Goal: Check status: Check status

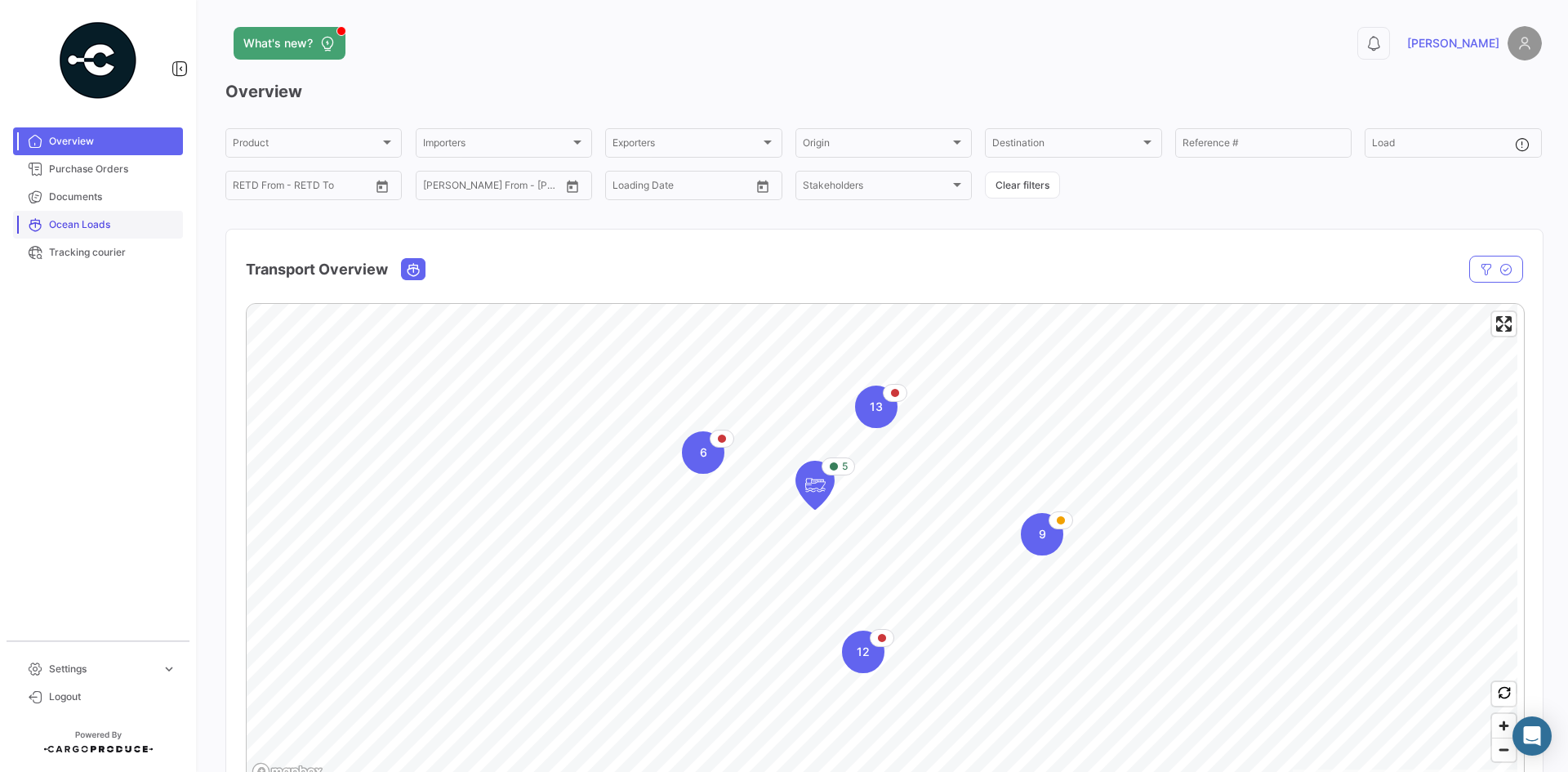
click at [86, 235] on link "Ocean Loads" at bounding box center [98, 225] width 169 height 28
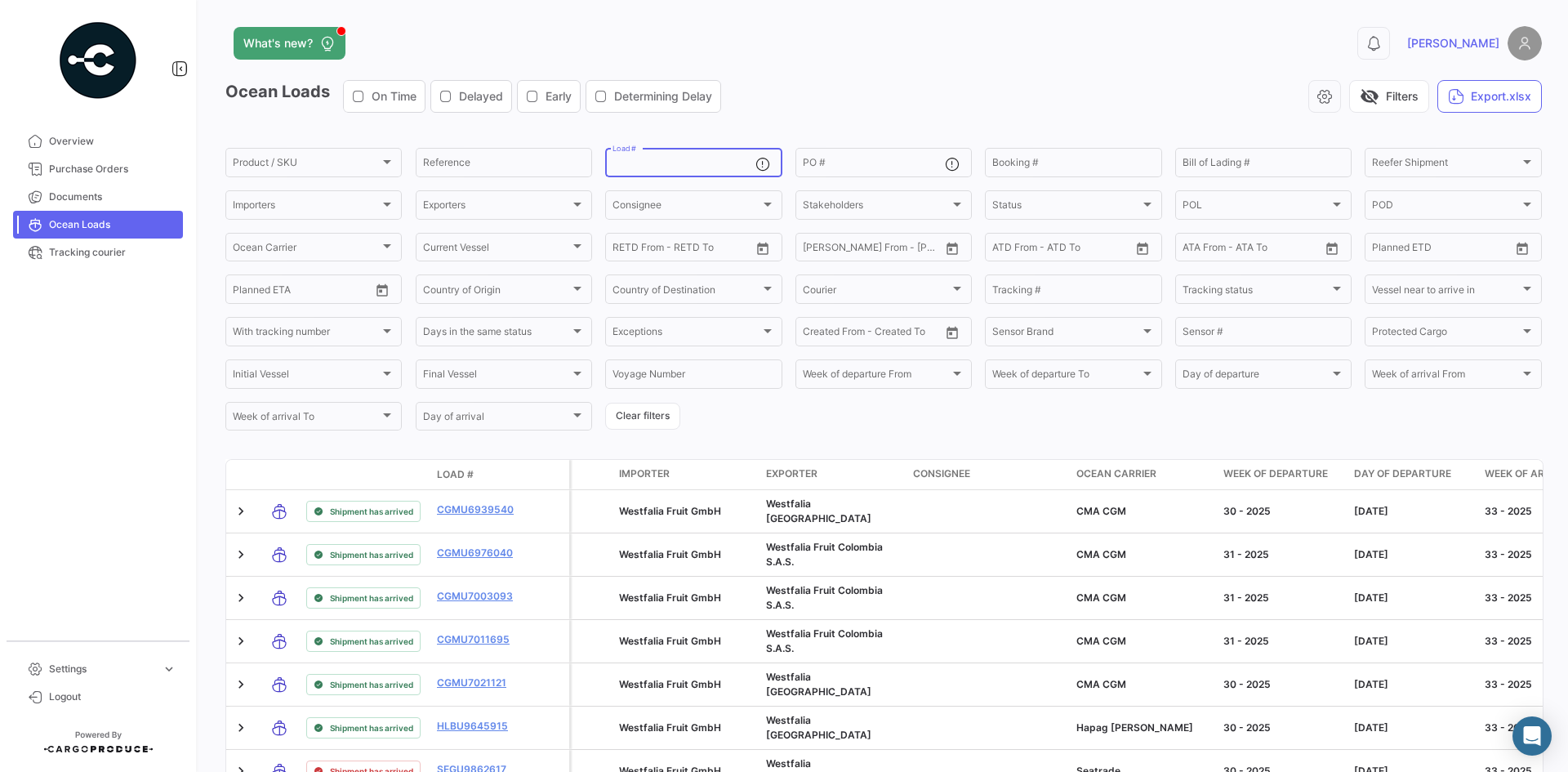
click at [682, 165] on input "Load #" at bounding box center [683, 165] width 142 height 12
paste input "MCAU6007558"
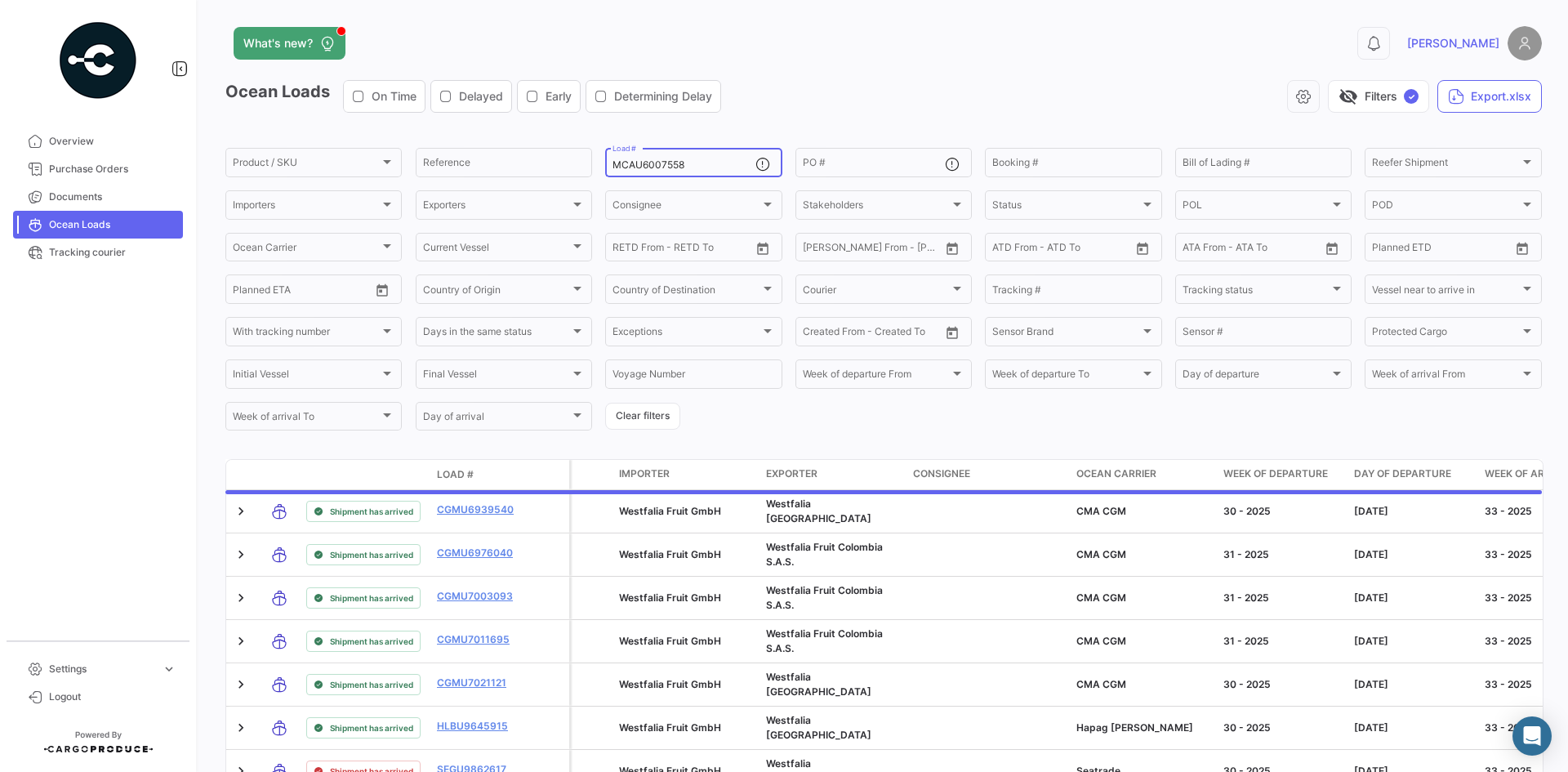
type input "MCAU6007558"
click at [776, 108] on div "visibility_off Filters ✓ Export.xlsx" at bounding box center [1139, 96] width 808 height 33
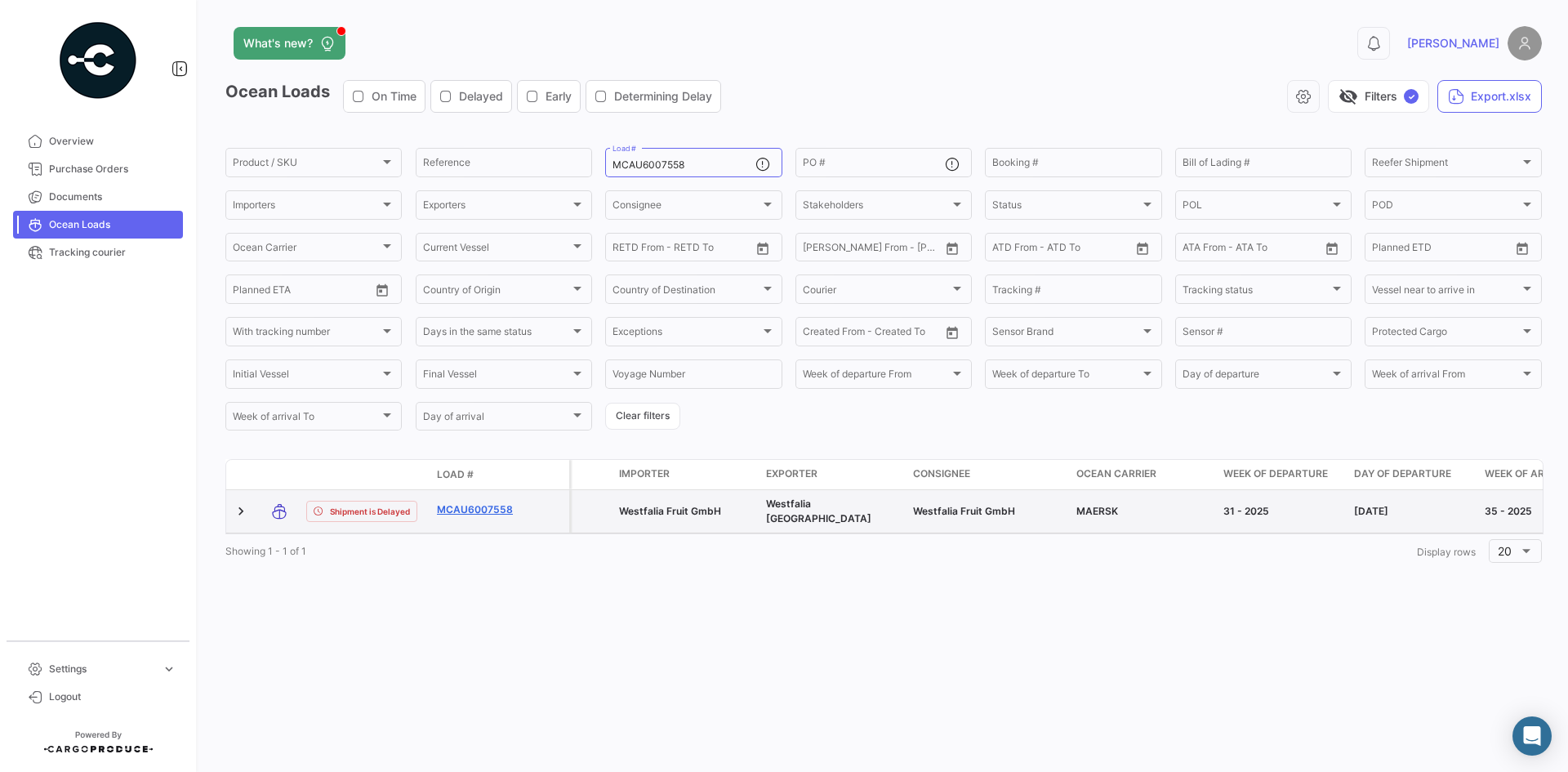
click at [469, 503] on link "MCAU6007558" at bounding box center [479, 509] width 85 height 15
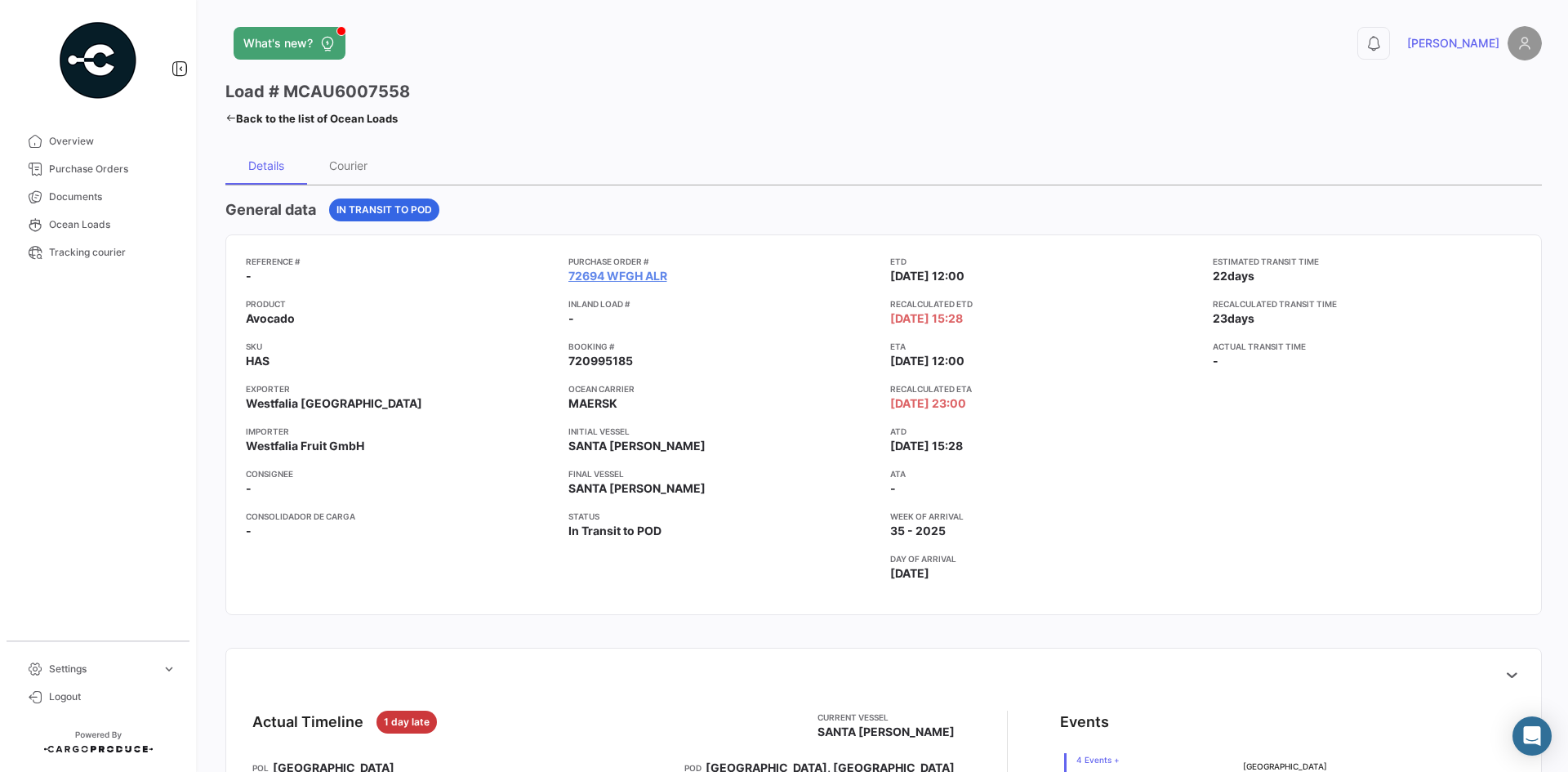
click at [615, 264] on app-card-info-title "Purchase Order #" at bounding box center [723, 261] width 310 height 13
click at [620, 267] on app-card-info-title "Purchase Order #" at bounding box center [723, 261] width 310 height 13
click at [622, 269] on link "72694 WFGH ALR" at bounding box center [618, 276] width 98 height 16
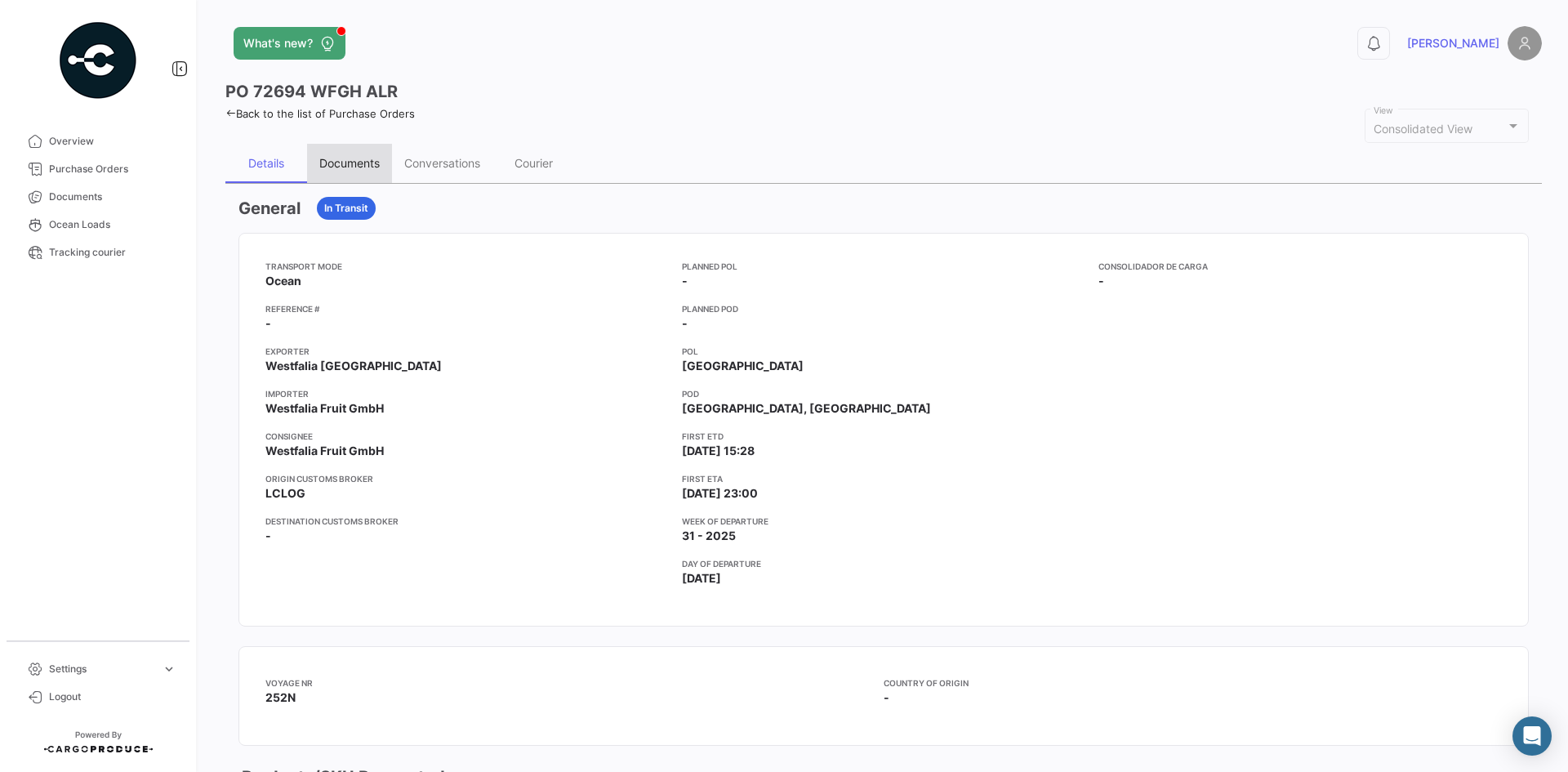
click at [349, 159] on div "Documents" at bounding box center [350, 163] width 60 height 14
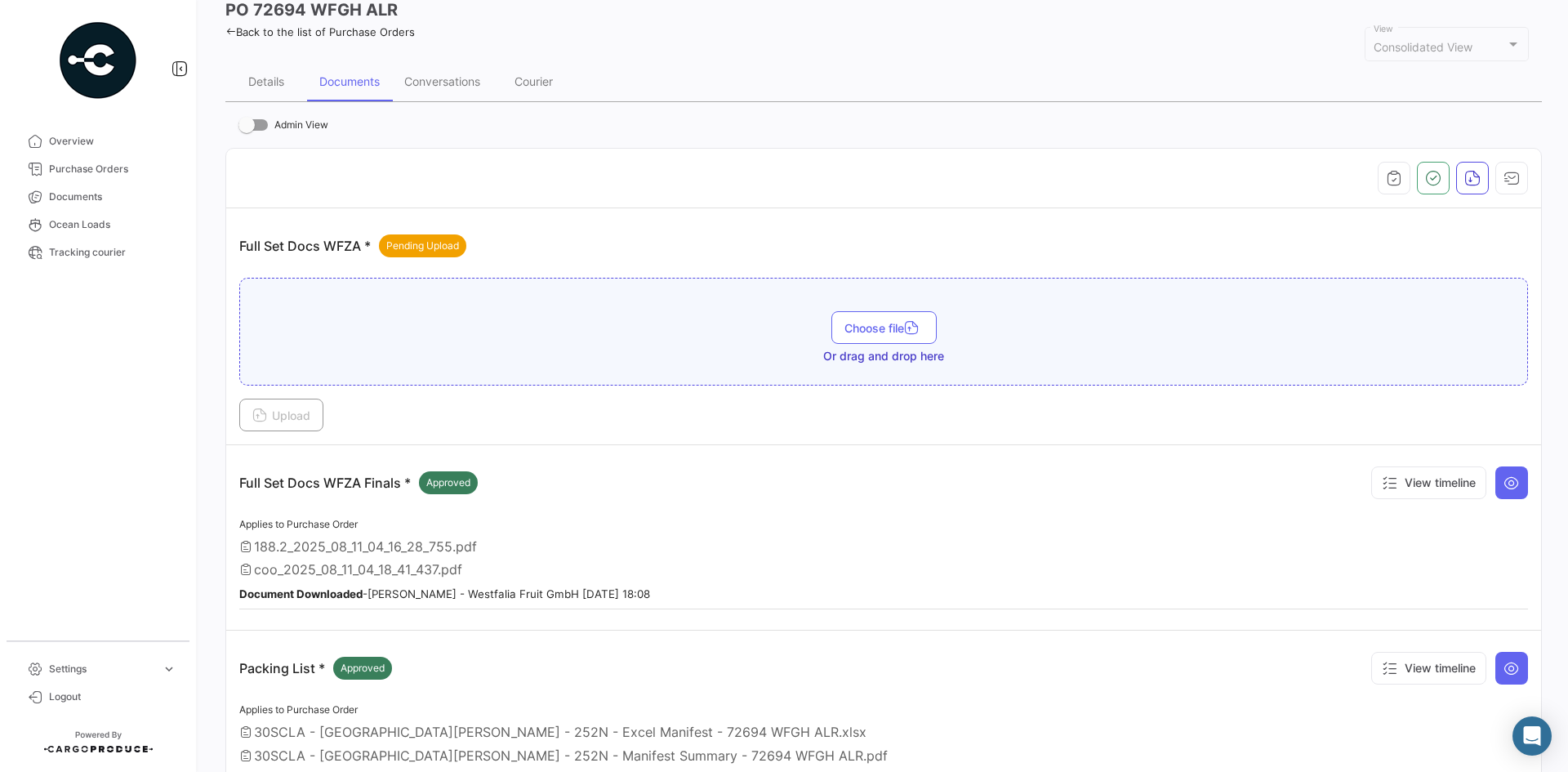
scroll to position [163, 0]
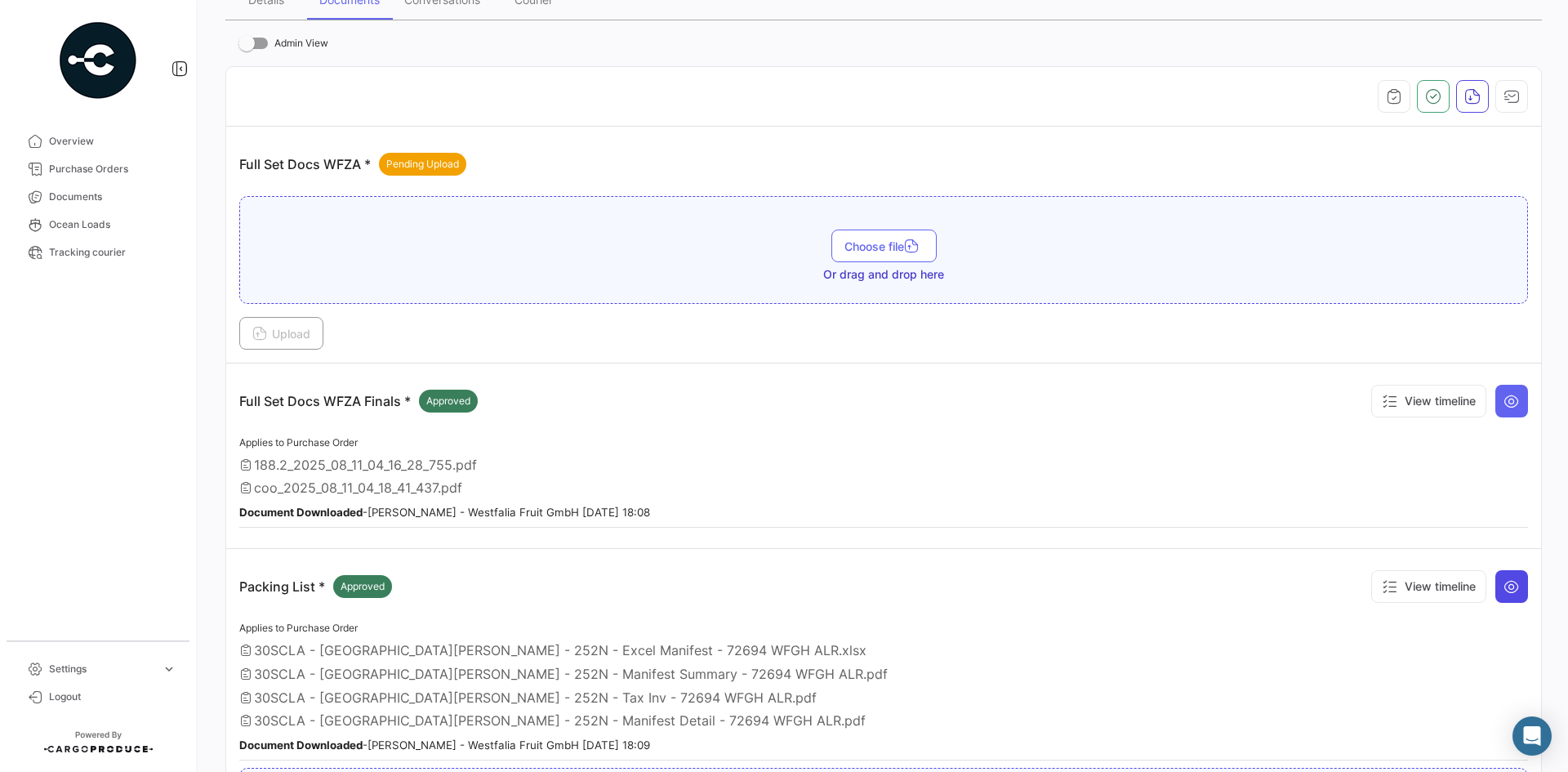
click at [1514, 585] on button at bounding box center [1512, 587] width 33 height 33
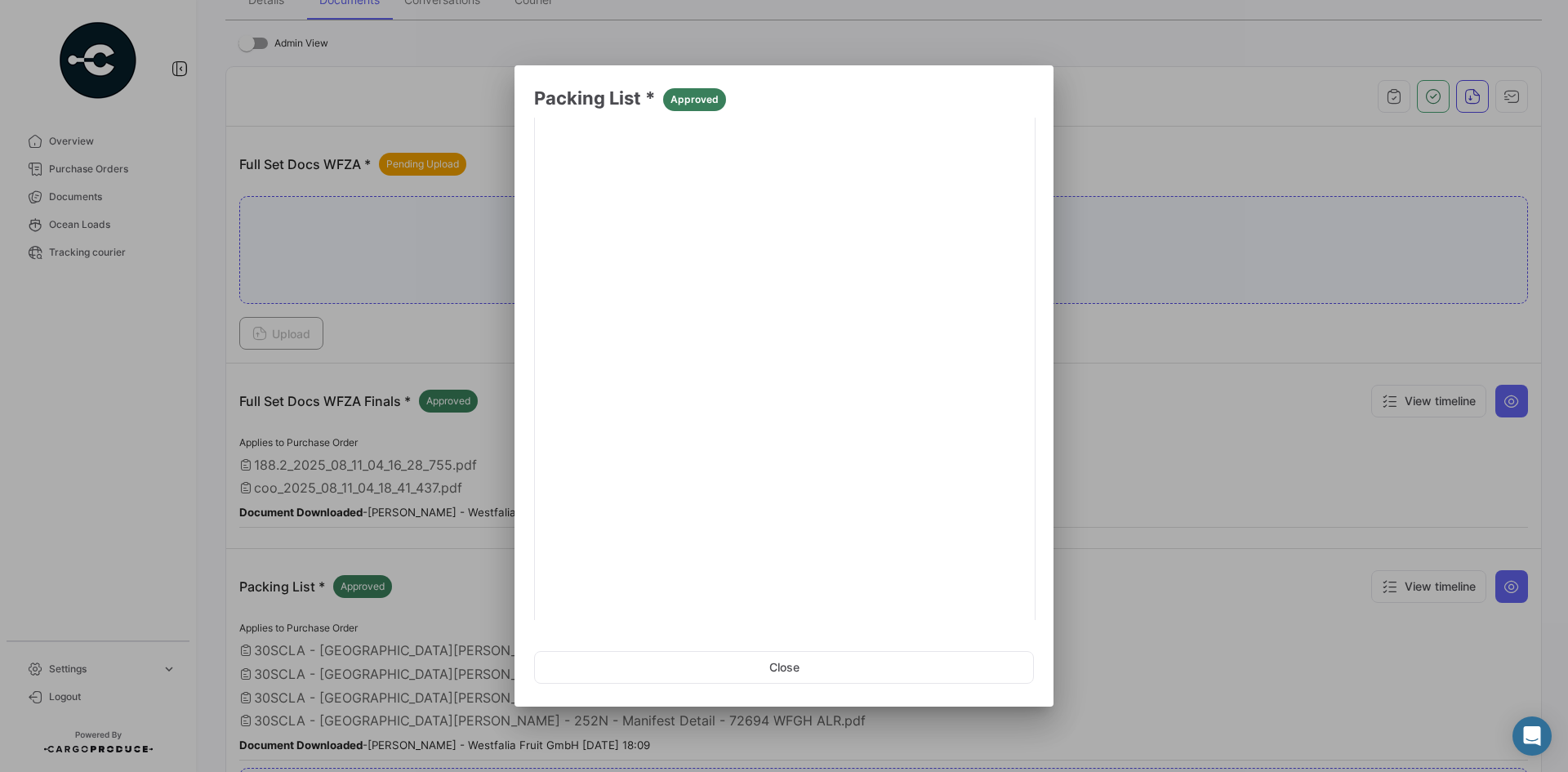
scroll to position [220, 0]
click at [886, 603] on link "2" at bounding box center [893, 600] width 20 height 18
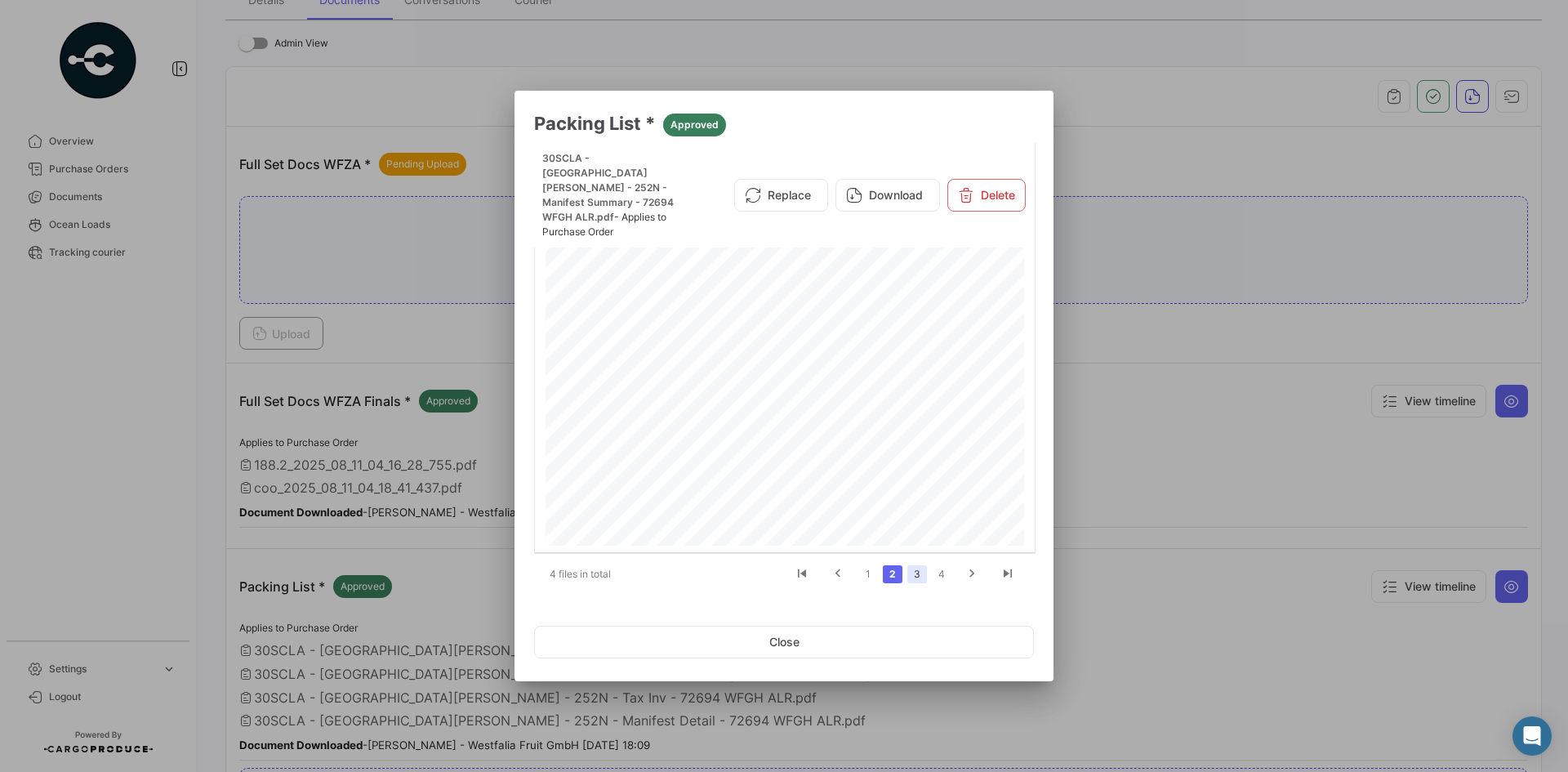
click at [918, 576] on link "3" at bounding box center [918, 574] width 20 height 18
click at [614, 629] on button "Close" at bounding box center [784, 642] width 500 height 33
